Goal: Task Accomplishment & Management: Complete application form

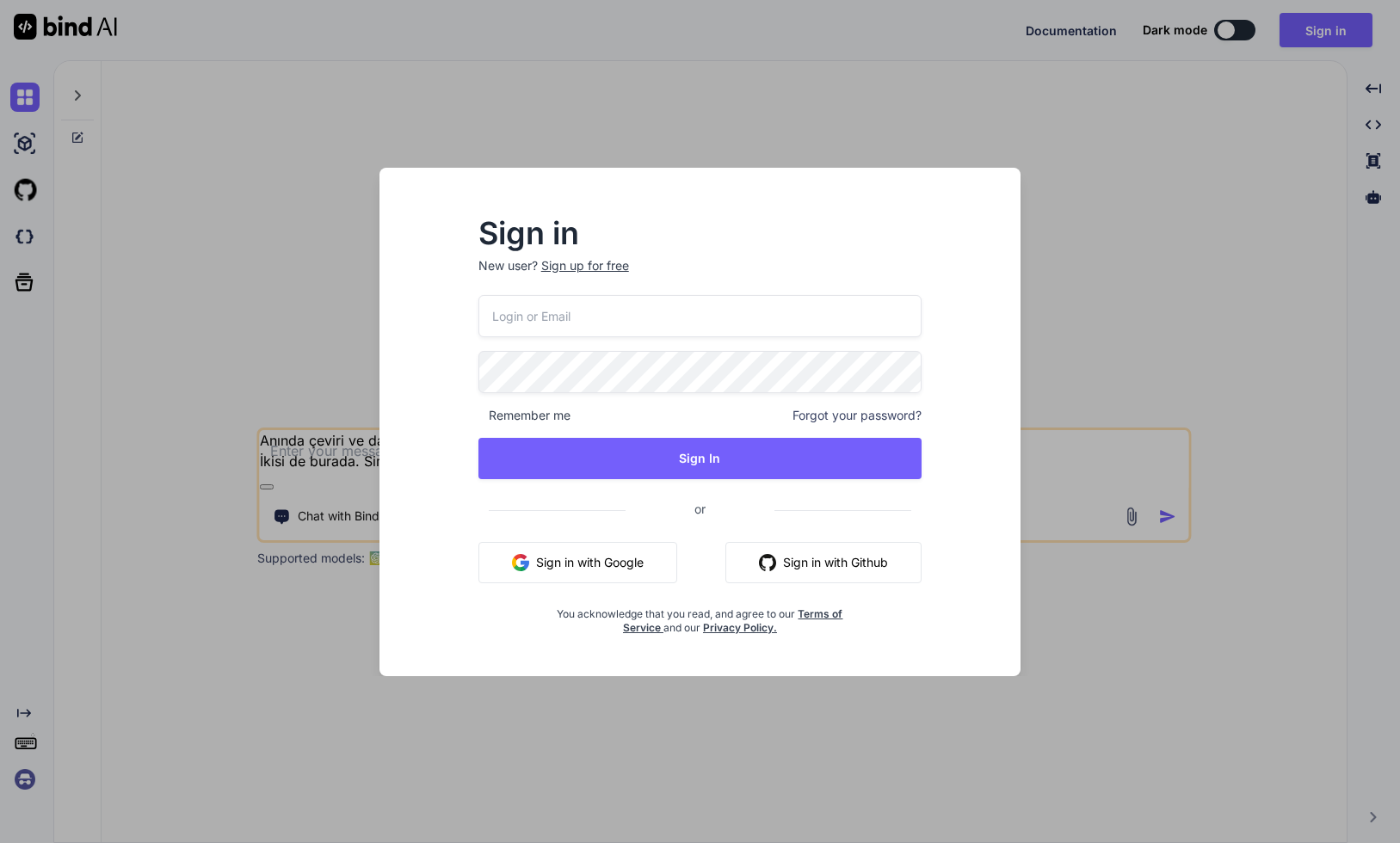
type textarea "x"
click at [265, 391] on div "Sign in New user? Sign up for free Remember me Forgot your password? Sign In or…" at bounding box center [700, 422] width 1400 height 843
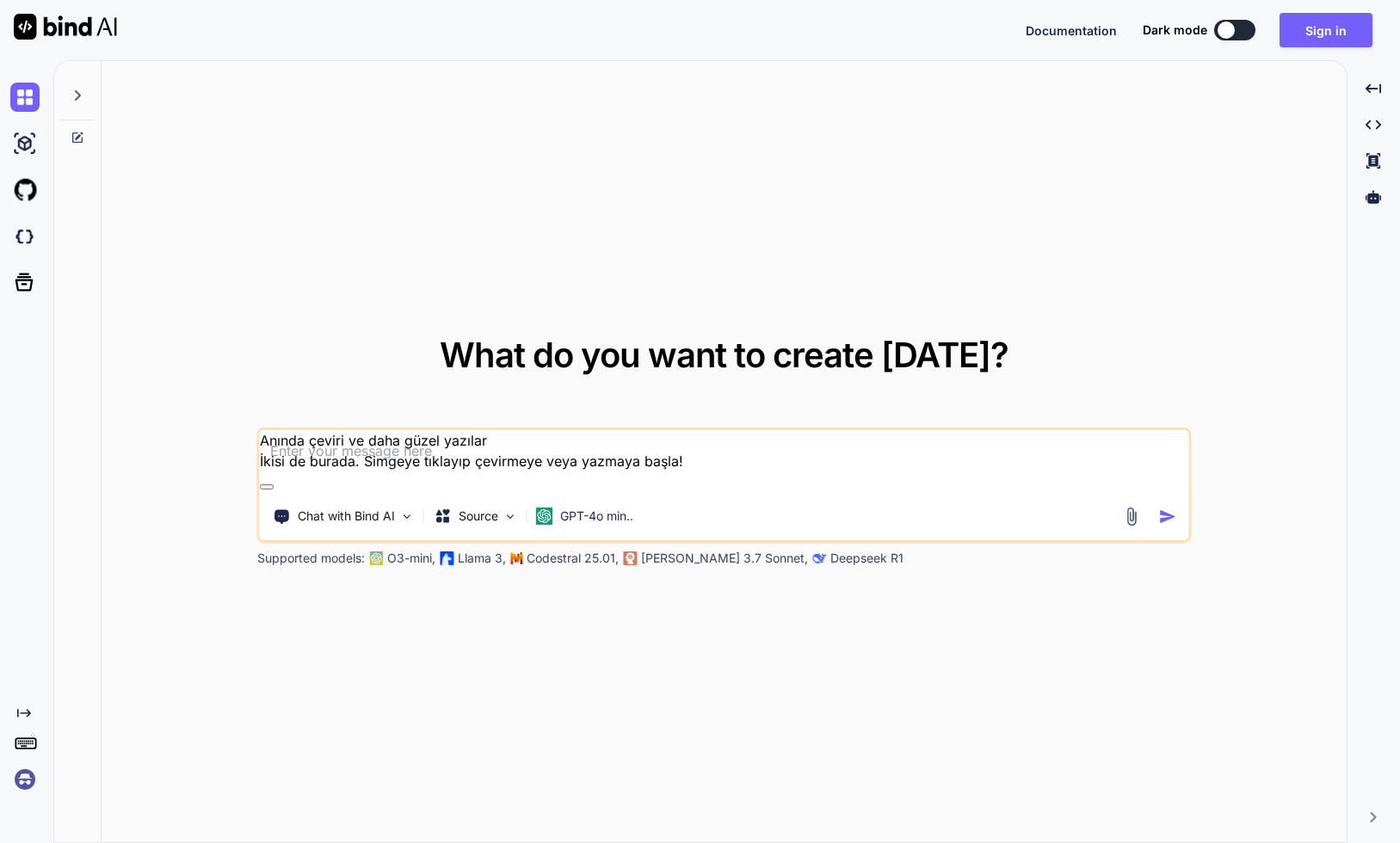
click at [314, 459] on textarea at bounding box center [723, 462] width 928 height 64
paste textarea
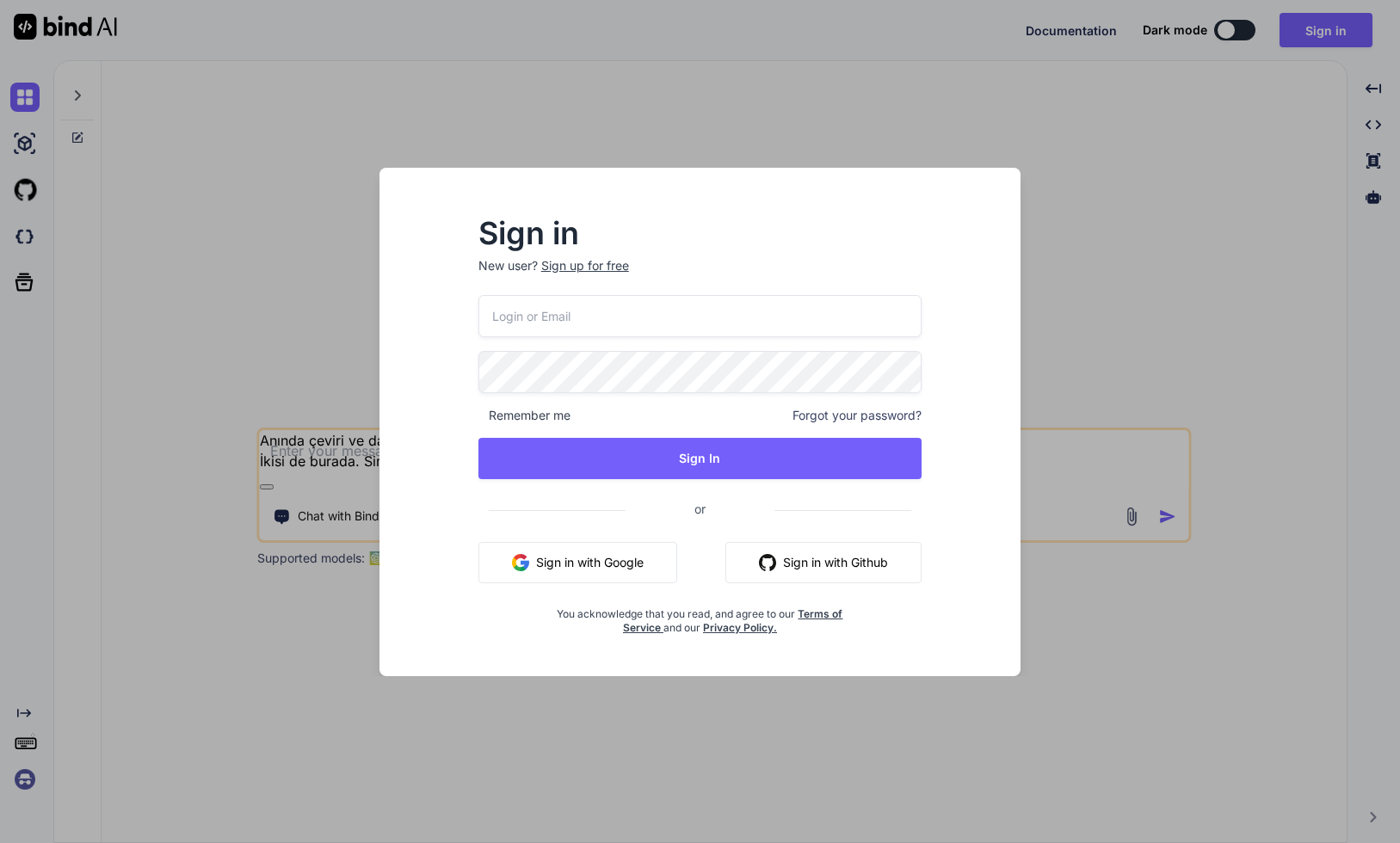
click at [274, 485] on button at bounding box center [266, 487] width 14 height 5
click at [1249, 328] on div "Sign in New user? Sign up for free Remember me Forgot your password? Sign In or…" at bounding box center [700, 422] width 1400 height 843
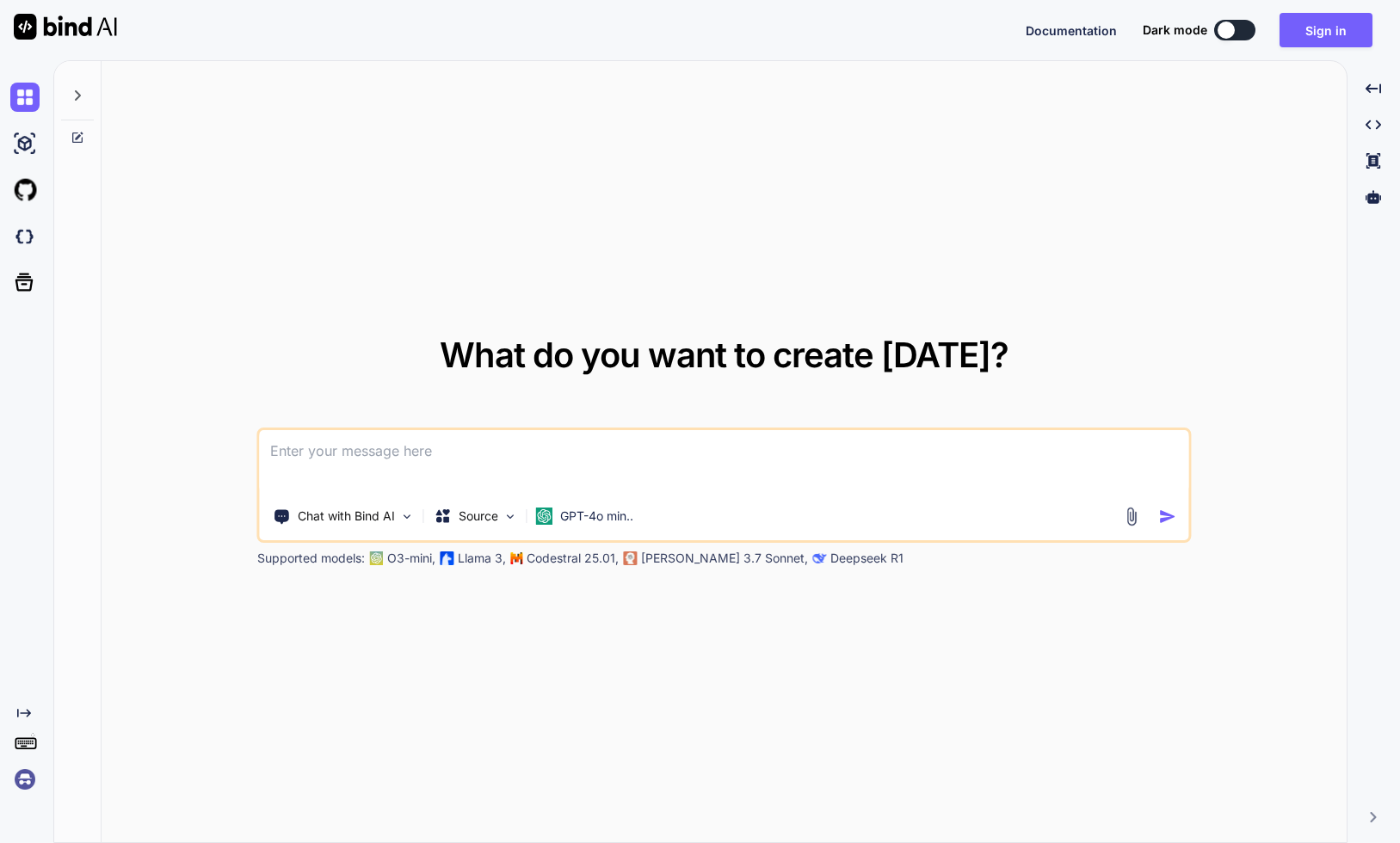
click at [25, 786] on img at bounding box center [25, 779] width 29 height 29
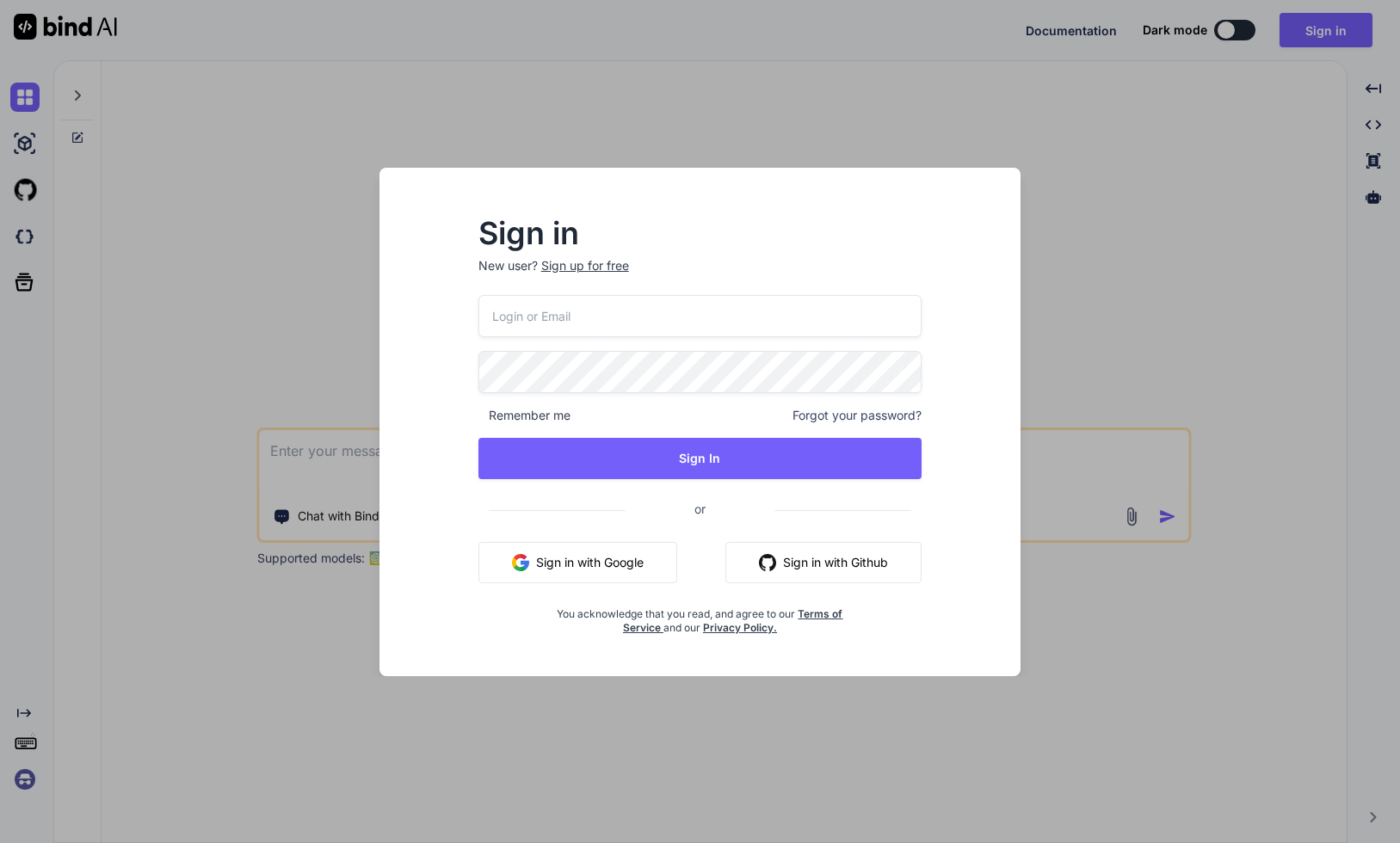
click at [210, 379] on div "Sign in New user? Sign up for free Remember me Forgot your password? Sign In or…" at bounding box center [700, 422] width 1400 height 843
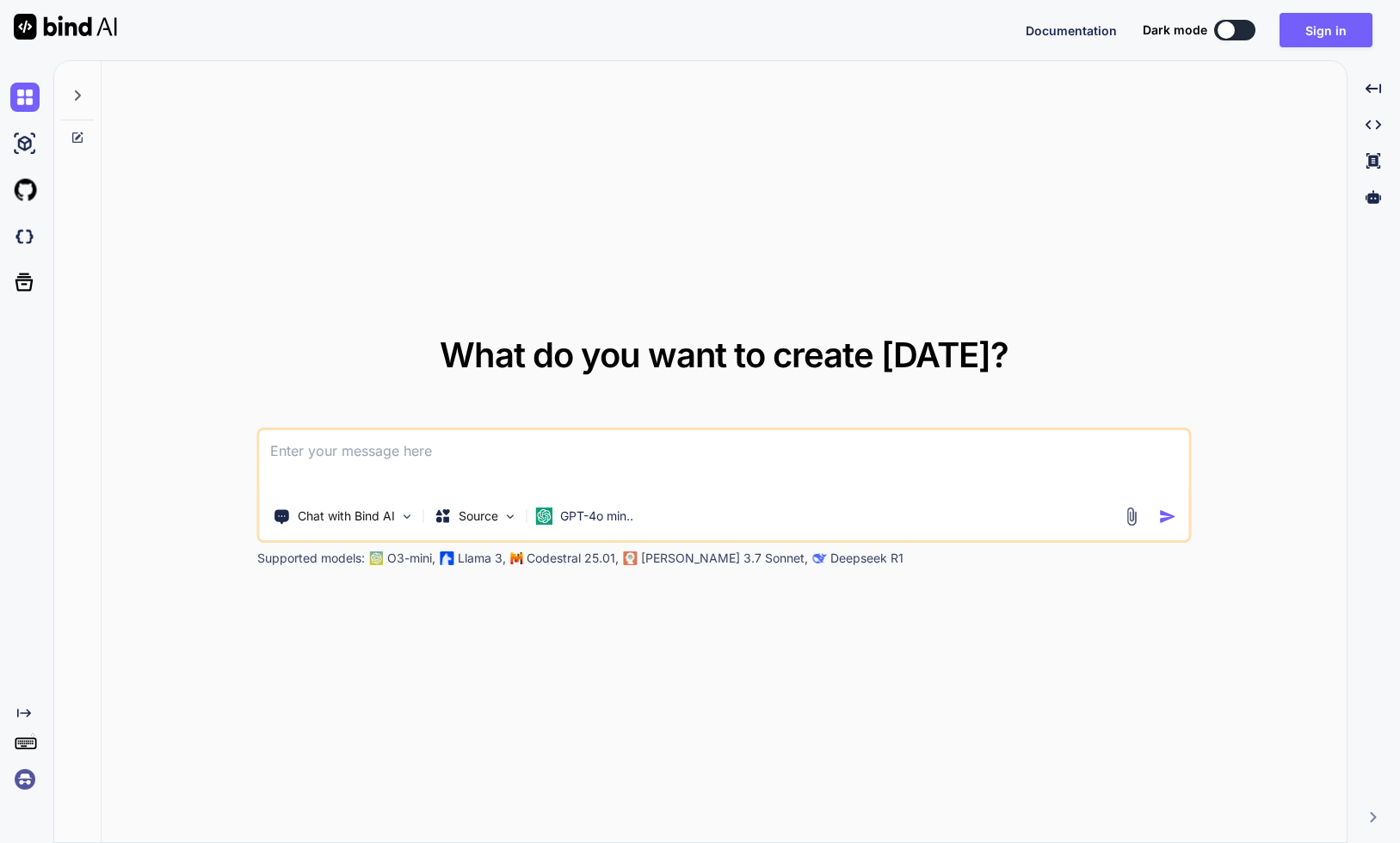
click at [48, 91] on div "Created with Pixso." at bounding box center [26, 451] width 53 height 783
click at [6, 96] on div at bounding box center [23, 96] width 46 height 46
type textarea "x"
click at [19, 95] on img at bounding box center [25, 96] width 29 height 29
